Goal: Transaction & Acquisition: Book appointment/travel/reservation

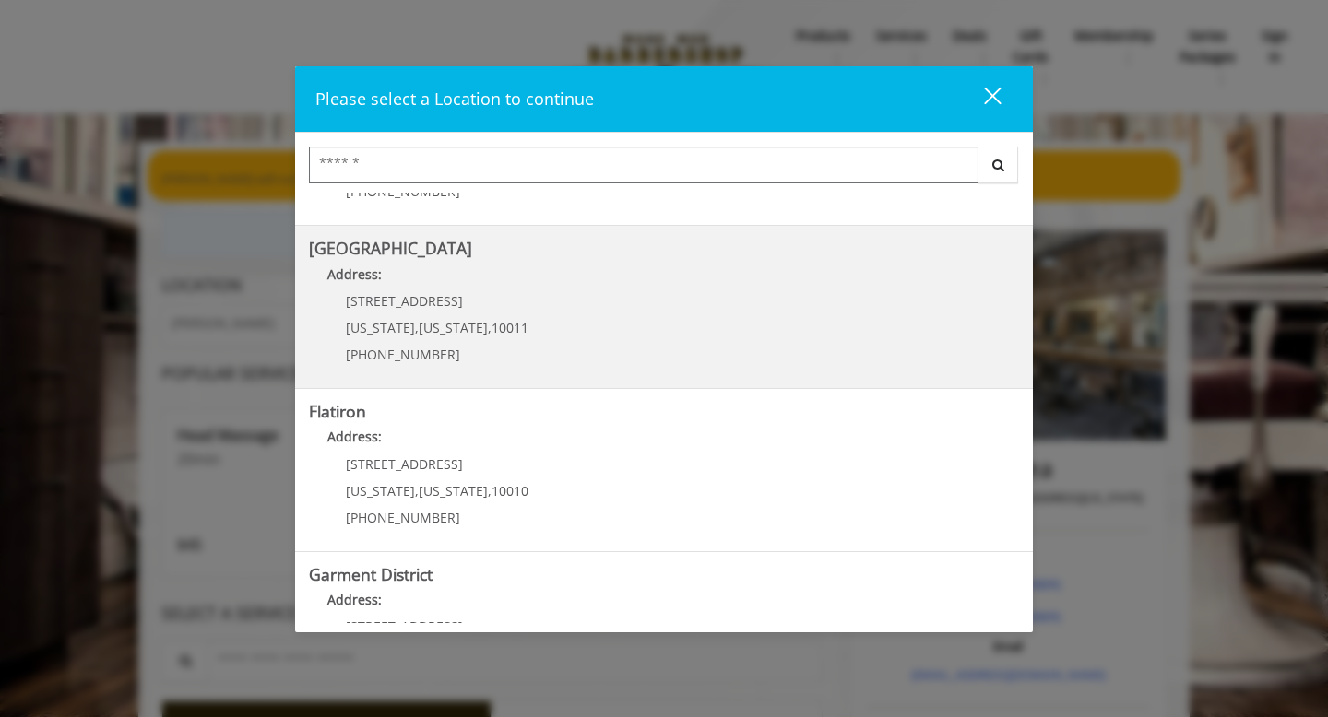
scroll to position [332, 0]
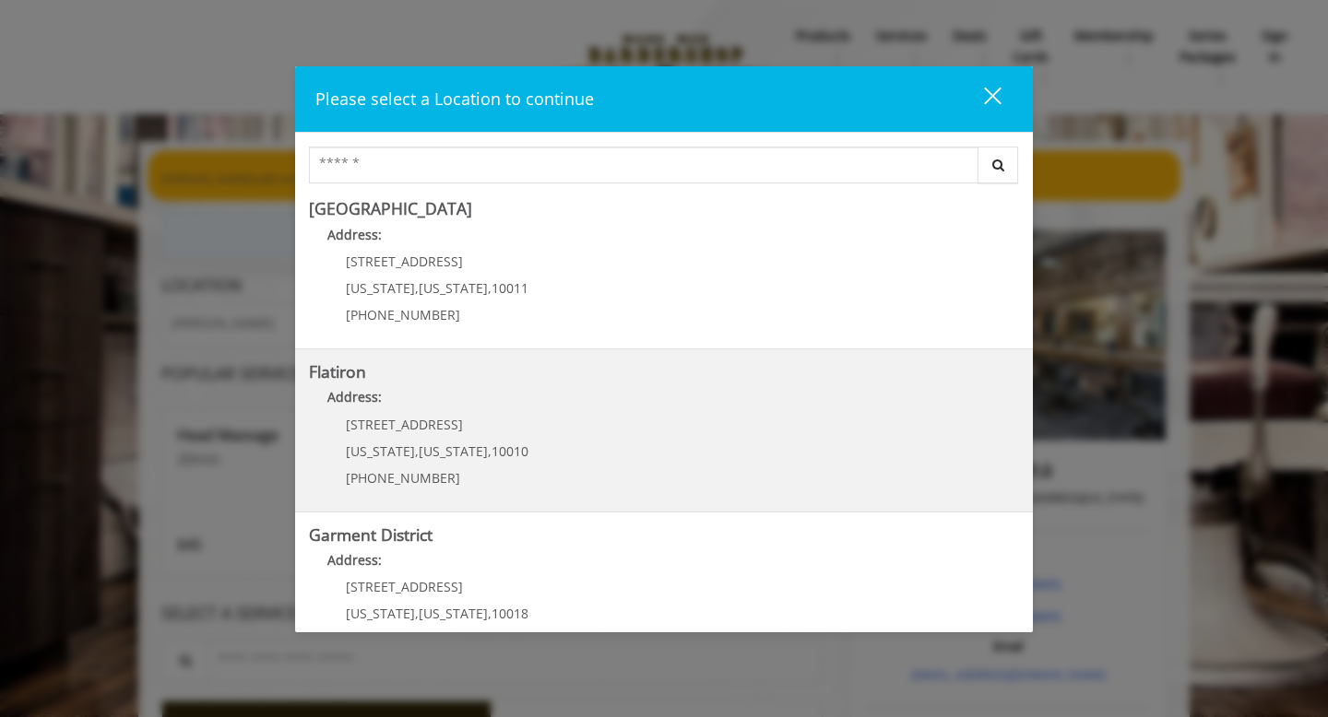
click at [669, 473] on "Flatiron Address: 10 E 23rd St New York , New York , 10010 (917) 475-1765" at bounding box center [664, 430] width 710 height 135
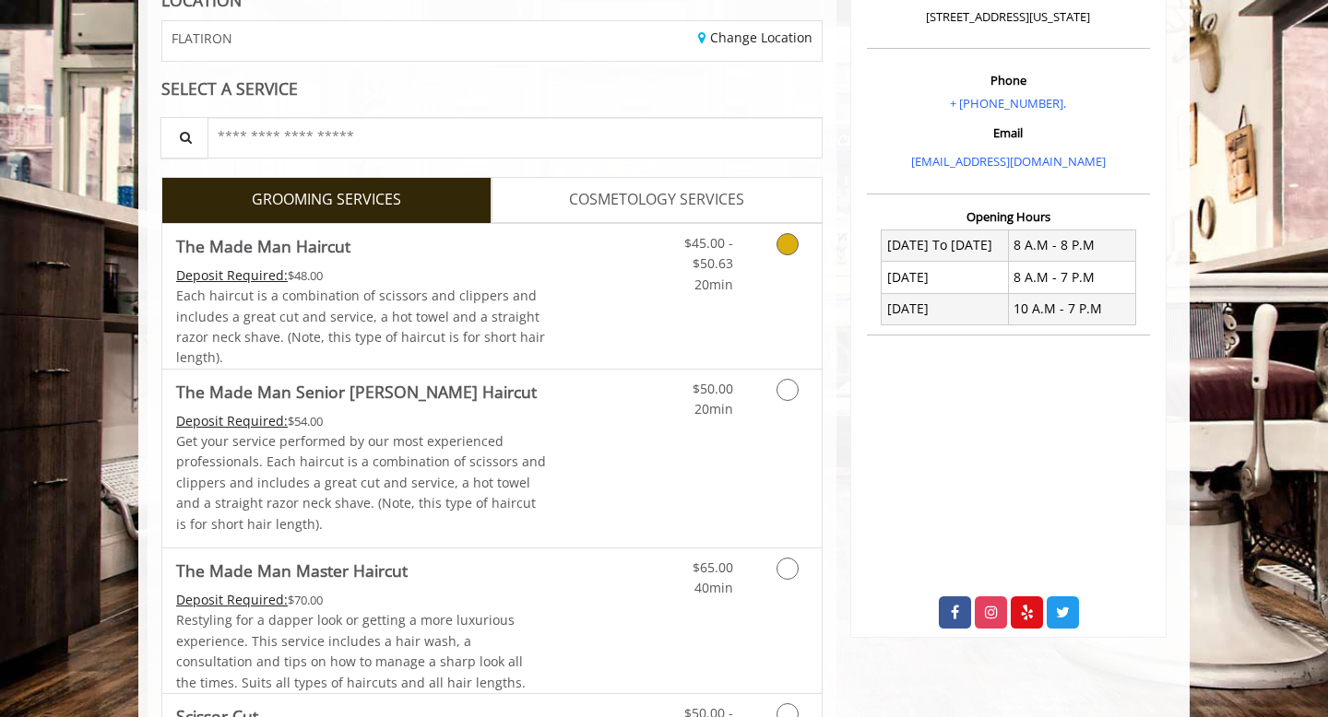
click at [615, 292] on link "Discounted Price" at bounding box center [602, 296] width 110 height 145
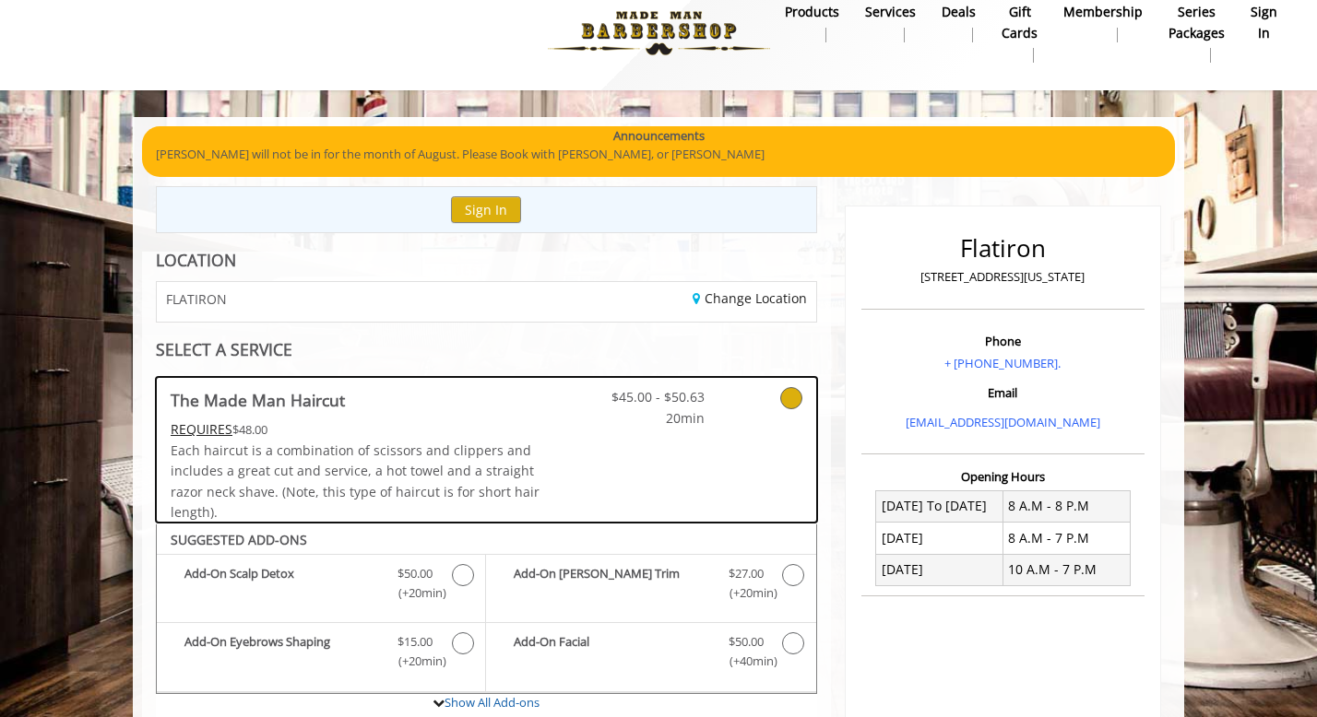
scroll to position [23, 0]
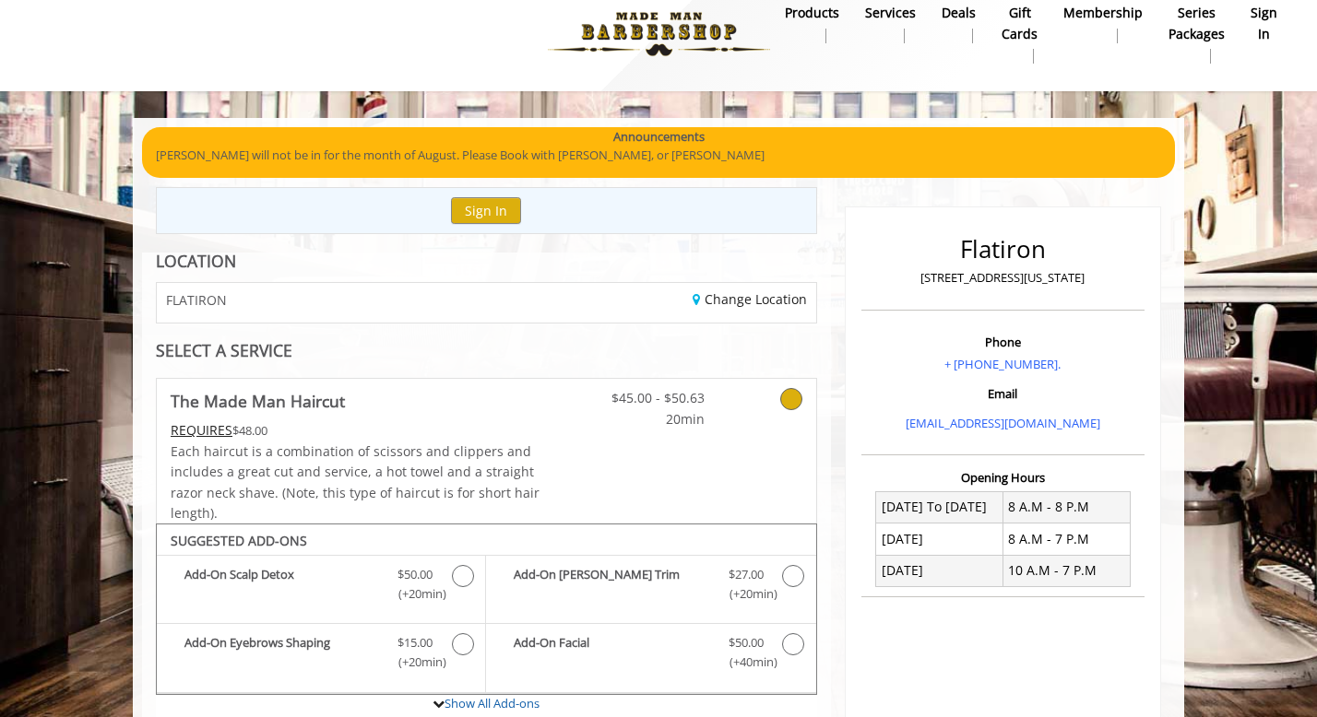
click at [581, 160] on p "[PERSON_NAME] will not be in for the month of August. Please Book with [PERSON_…" at bounding box center [658, 155] width 1005 height 19
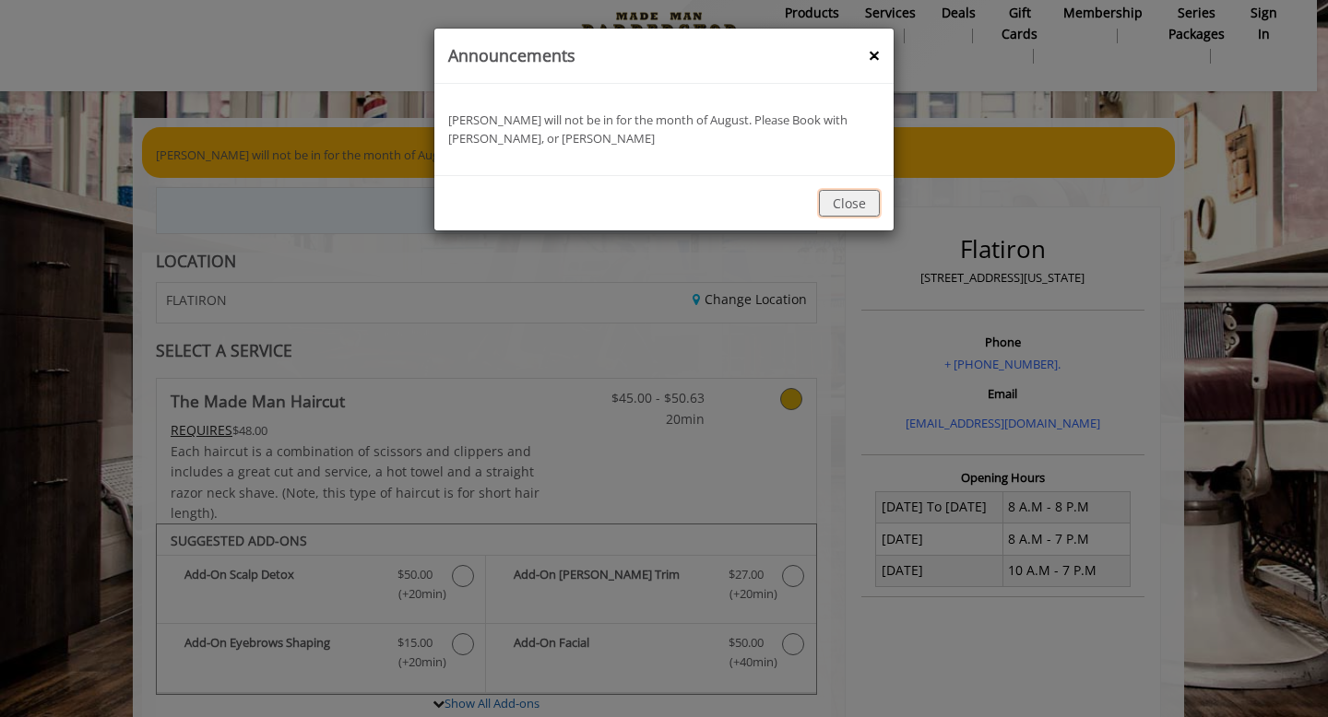
click at [866, 205] on button "Close" at bounding box center [849, 203] width 61 height 27
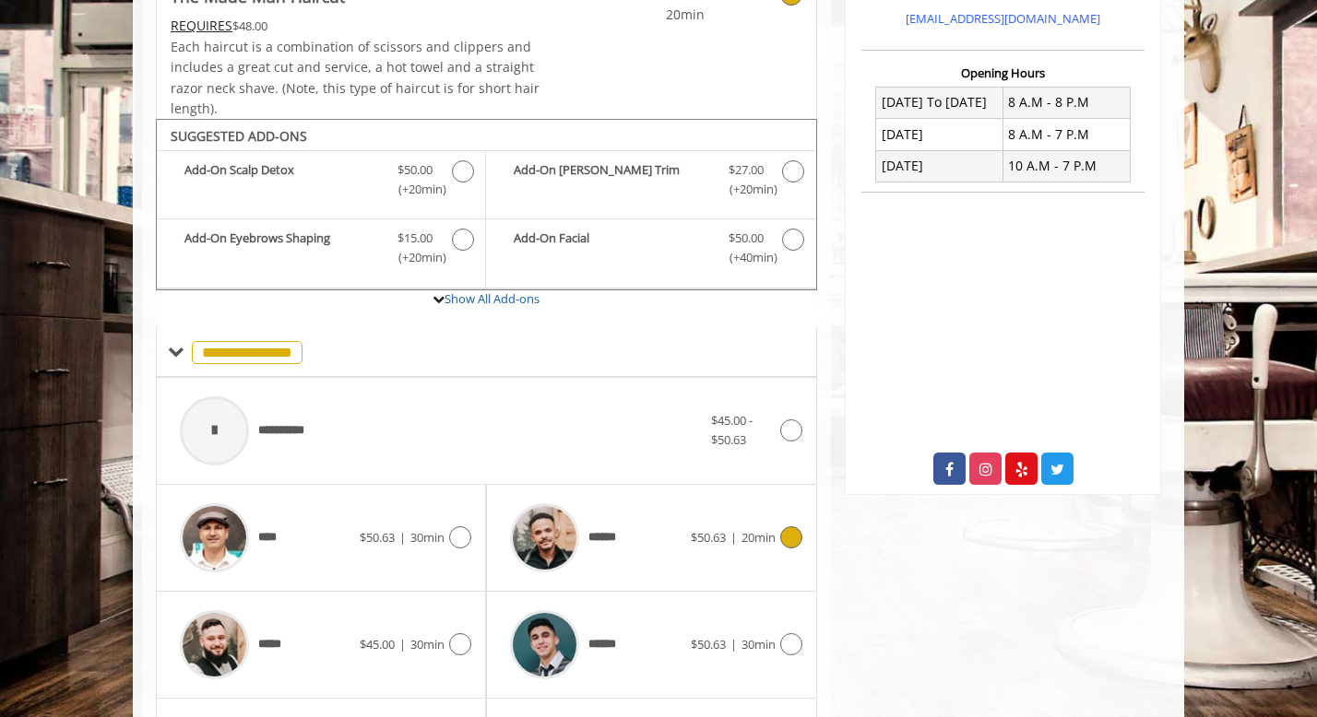
scroll to position [0, 0]
